Goal: Information Seeking & Learning: Learn about a topic

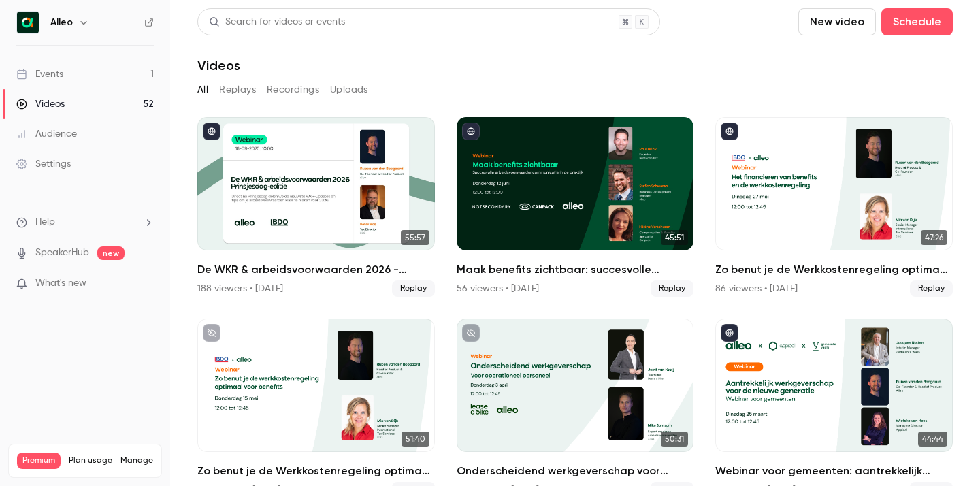
click at [80, 17] on icon "button" at bounding box center [83, 22] width 11 height 11
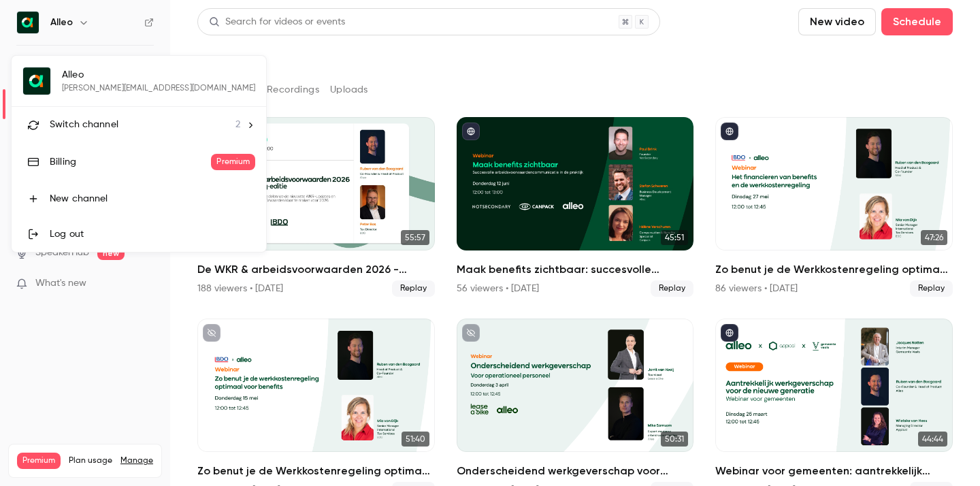
click at [97, 123] on span "Switch channel" at bounding box center [84, 125] width 69 height 14
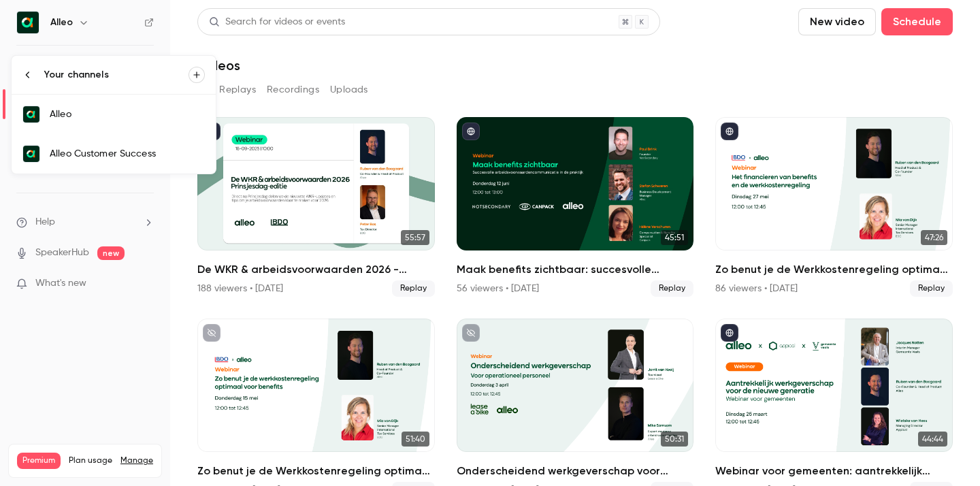
click at [96, 159] on div "Alleo Customer Success" at bounding box center [127, 154] width 155 height 14
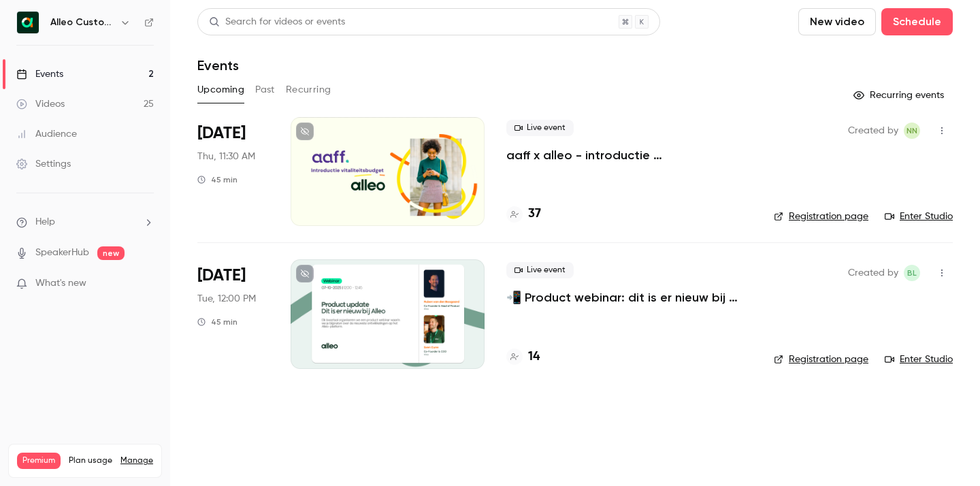
click at [604, 152] on p "aaff x alleo - introductie vitaliteitsbudget" at bounding box center [630, 155] width 246 height 16
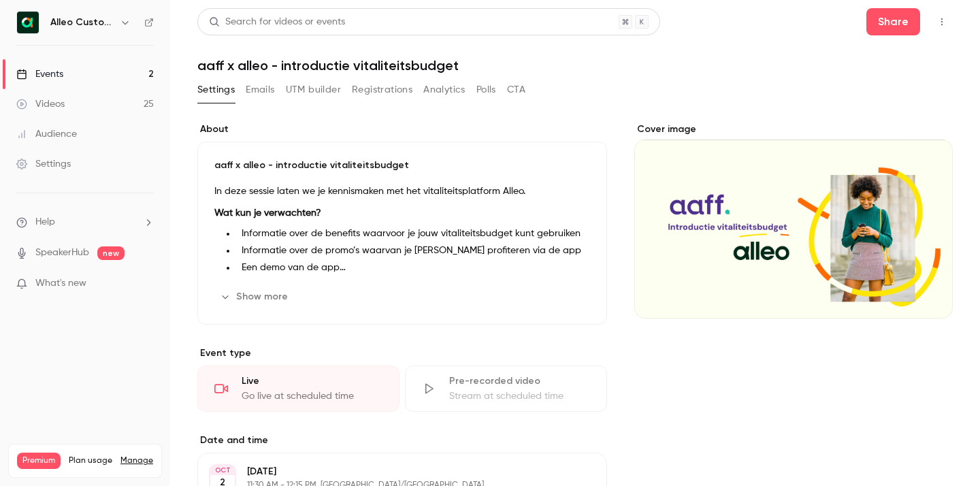
click at [231, 295] on button "Show more" at bounding box center [255, 297] width 82 height 22
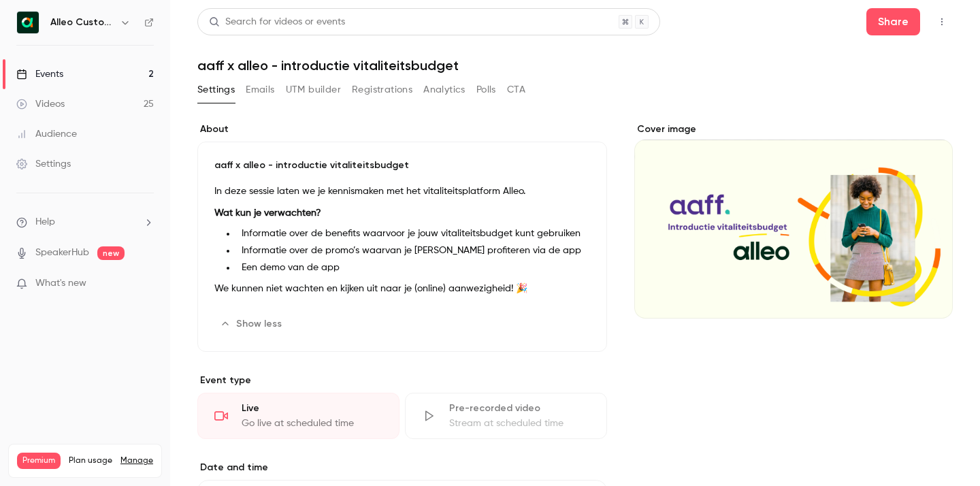
click at [121, 25] on icon "button" at bounding box center [125, 22] width 11 height 11
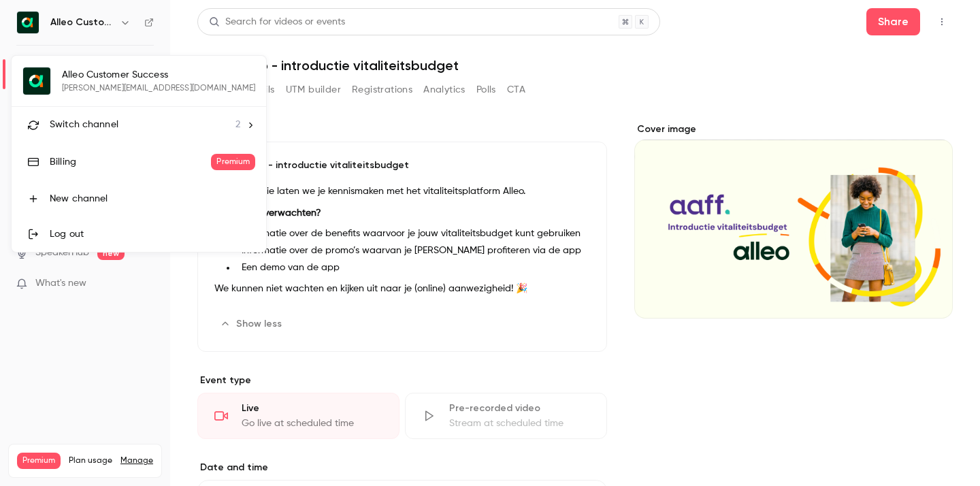
click at [255, 48] on div at bounding box center [490, 243] width 980 height 486
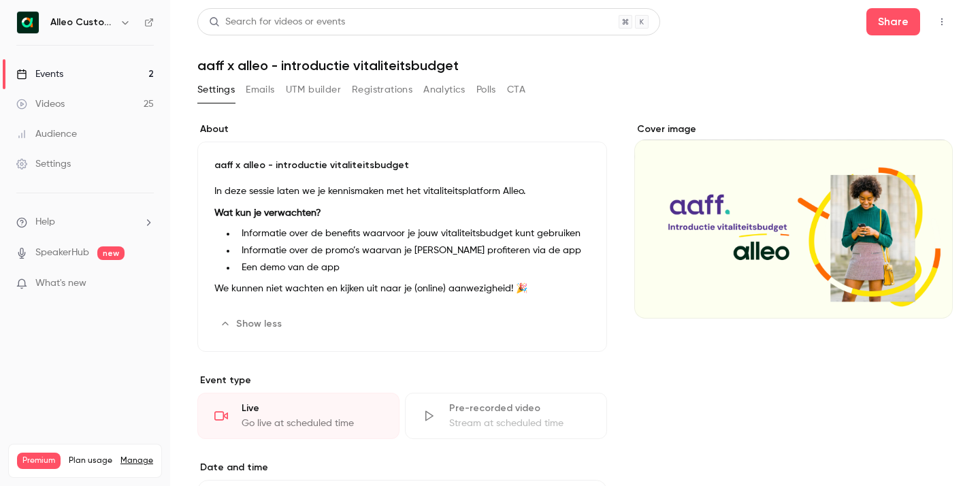
click at [110, 79] on link "Events 2" at bounding box center [85, 74] width 170 height 30
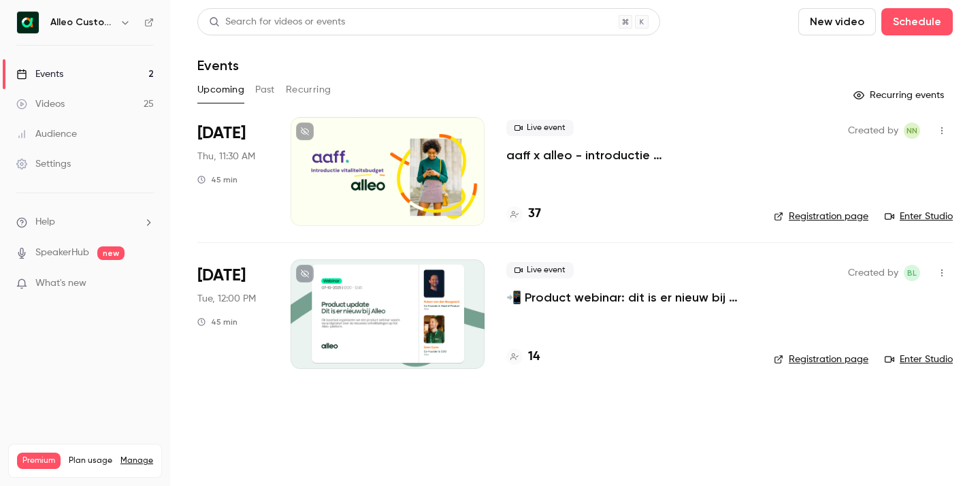
click at [564, 298] on p "📲 Product webinar: dit is er nieuw bij Alleo!" at bounding box center [630, 297] width 246 height 16
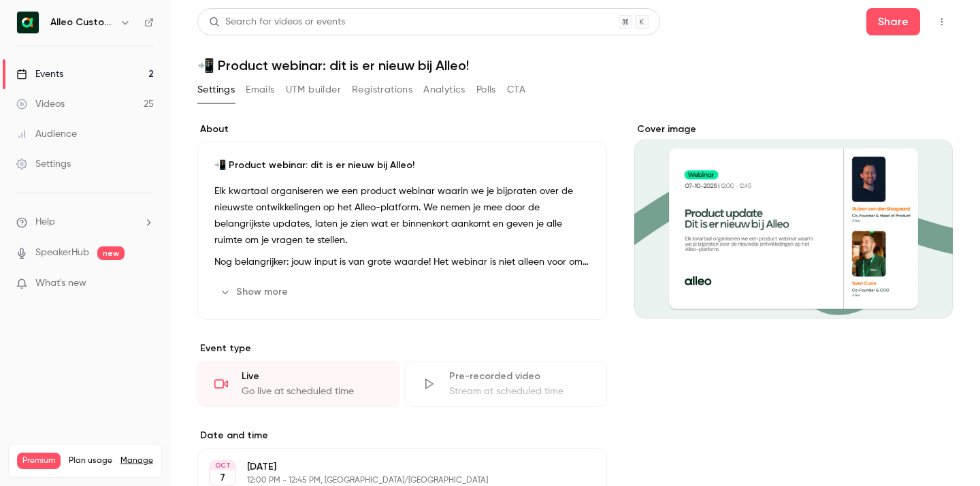
click at [221, 294] on icon "button" at bounding box center [225, 292] width 11 height 11
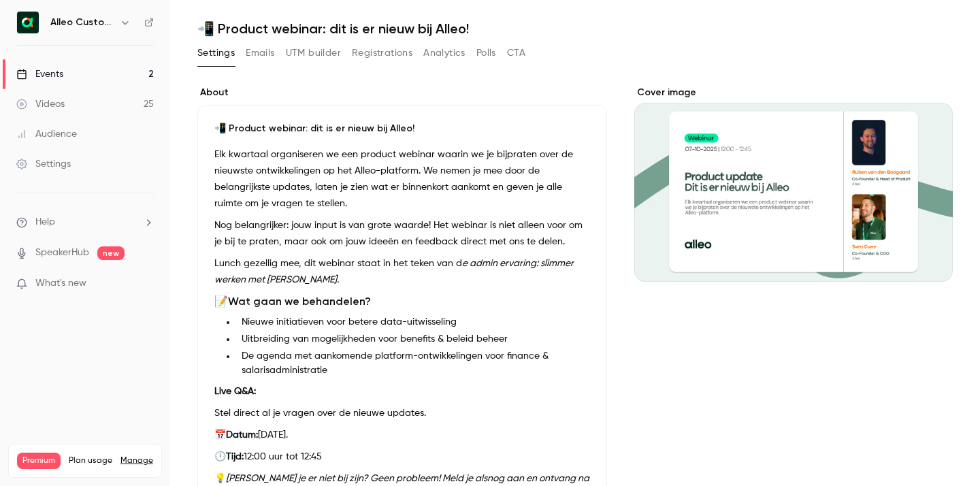
scroll to position [22, 0]
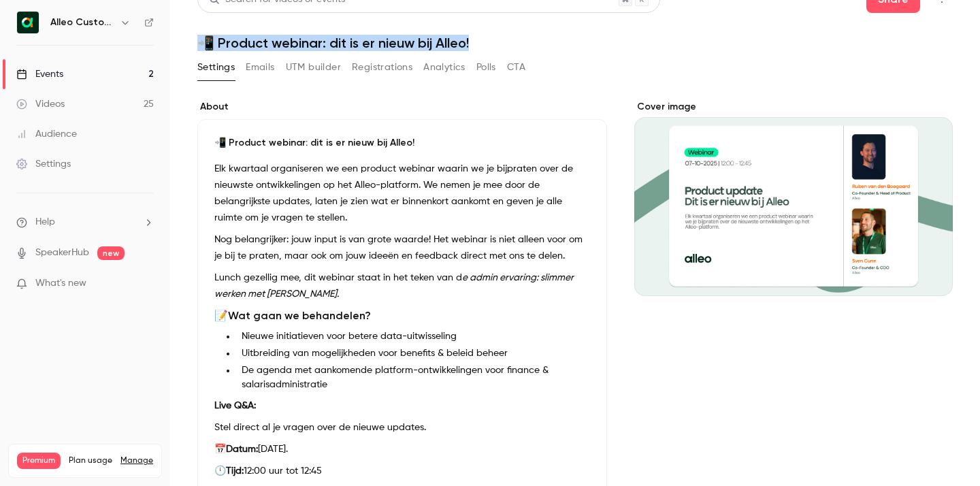
drag, startPoint x: 485, startPoint y: 42, endPoint x: 203, endPoint y: 40, distance: 282.6
click at [203, 40] on h1 "📲 Product webinar: dit is er nieuw bij Alleo!" at bounding box center [575, 43] width 756 height 16
copy h1 "📲 Product webinar: dit is er nieuw bij Alleo!"
